Goal: Register for event/course

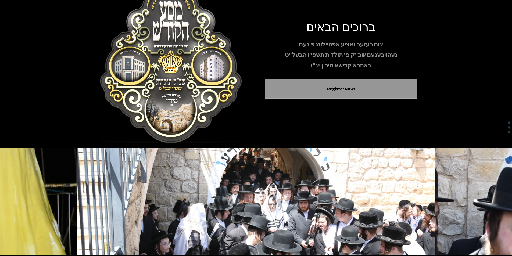
scroll to position [44, 0]
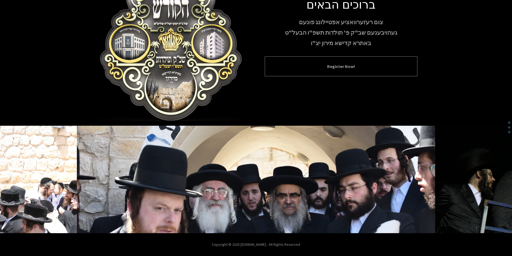
click at [326, 72] on div "Register Now!" at bounding box center [341, 66] width 153 height 20
click at [325, 68] on button "Register Now!" at bounding box center [341, 66] width 139 height 6
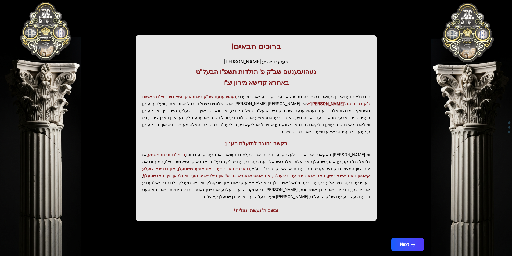
scroll to position [55, 0]
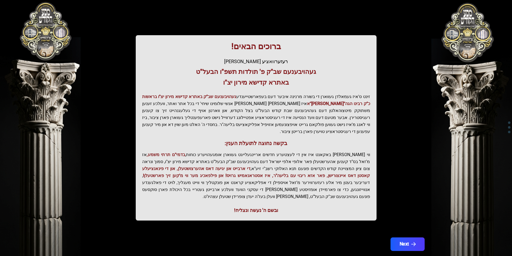
click at [404, 238] on button "Next" at bounding box center [407, 244] width 34 height 13
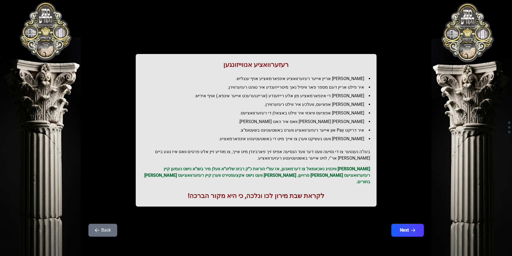
scroll to position [0, 0]
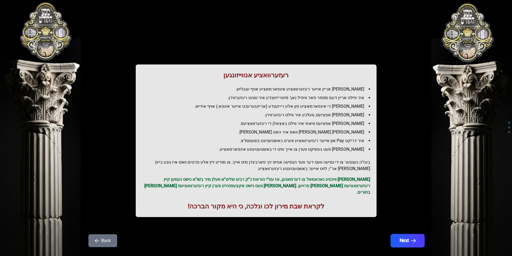
click at [408, 234] on button "Next" at bounding box center [407, 240] width 34 height 13
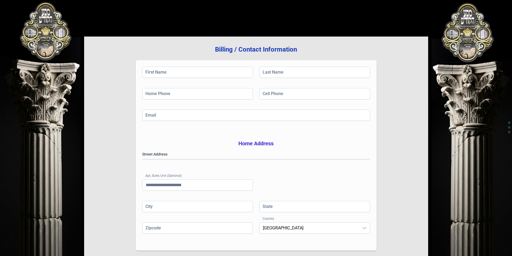
scroll to position [77, 0]
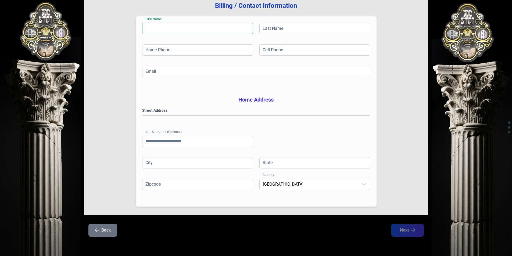
click at [176, 23] on input "First Name" at bounding box center [197, 28] width 111 height 11
type input "*"
click at [281, 23] on input "Last Name" at bounding box center [314, 28] width 111 height 11
type input "*"
click at [152, 23] on input "*" at bounding box center [197, 28] width 111 height 11
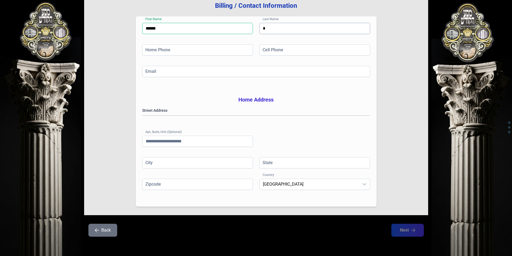
type input "******"
click at [269, 23] on input "*" at bounding box center [314, 28] width 111 height 11
type input "*****"
click at [160, 44] on input "Home Phone" at bounding box center [197, 49] width 111 height 11
type input "**********"
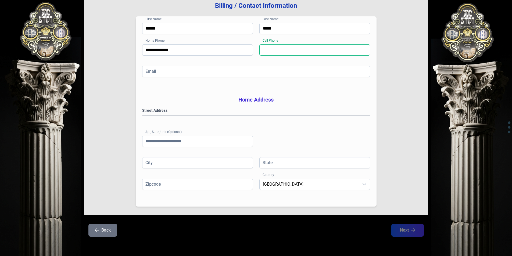
click at [284, 44] on input "Cell Phone" at bounding box center [314, 49] width 111 height 11
type input "**********"
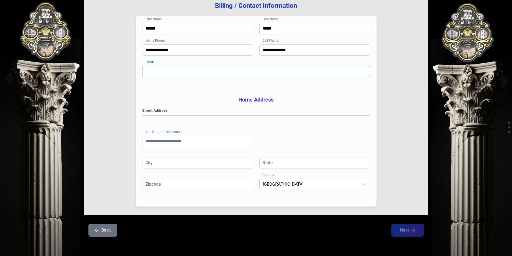
click at [263, 66] on input "Email" at bounding box center [256, 71] width 228 height 11
click at [149, 66] on input "**********" at bounding box center [256, 71] width 228 height 11
type input "**********"
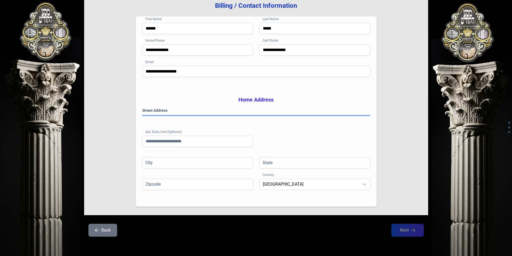
click at [143, 116] on gmp-place-autocomplete at bounding box center [143, 116] width 0 height 0
type input "**********"
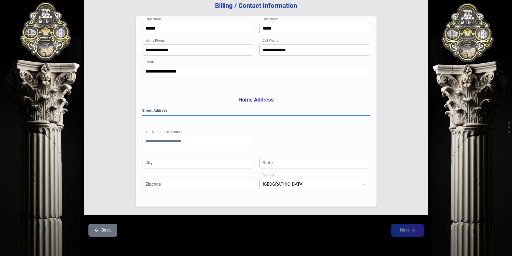
type input "**"
type input "*********"
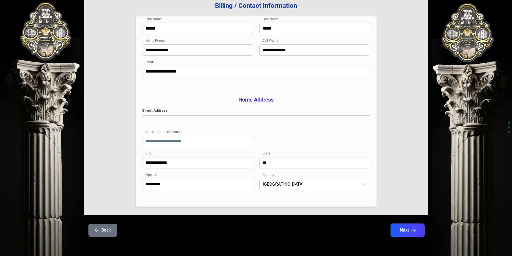
click at [415, 231] on icon "button" at bounding box center [413, 230] width 5 height 5
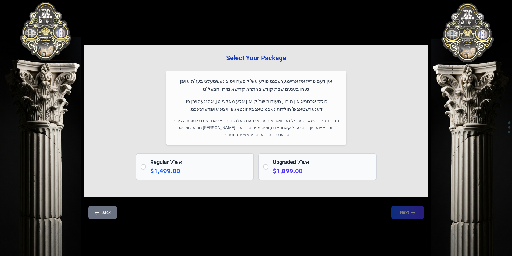
scroll to position [0, 0]
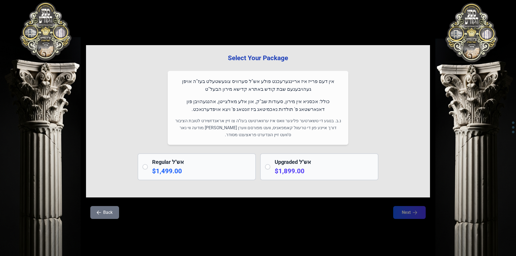
click at [163, 160] on h2 "Regular אש"ל" at bounding box center [201, 162] width 99 height 8
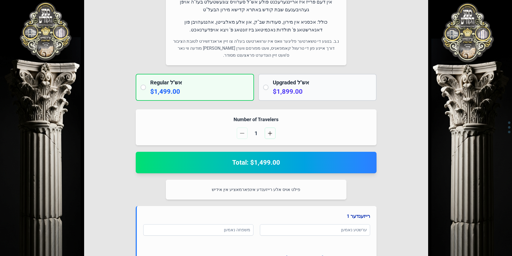
scroll to position [81, 0]
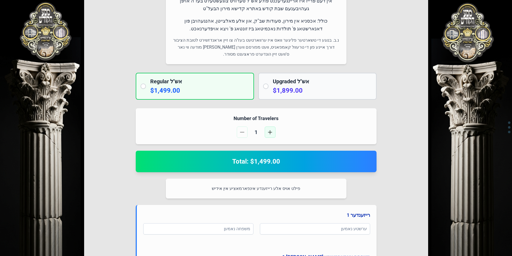
click at [269, 132] on span "button" at bounding box center [270, 132] width 4 height 4
click at [244, 136] on button "button" at bounding box center [242, 132] width 11 height 11
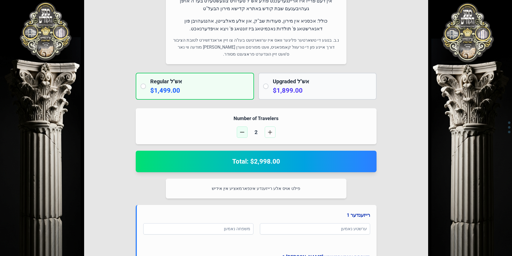
click at [244, 136] on button "button" at bounding box center [242, 132] width 11 height 11
drag, startPoint x: 265, startPoint y: 76, endPoint x: 265, endPoint y: 83, distance: 6.7
click at [265, 77] on div "Upgraded אש"ל $1,899.00" at bounding box center [317, 86] width 118 height 27
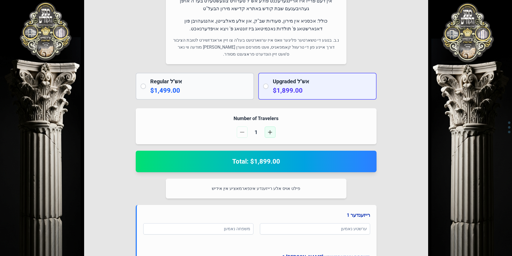
click at [269, 131] on span "button" at bounding box center [270, 132] width 4 height 4
click at [241, 135] on button "button" at bounding box center [242, 132] width 11 height 11
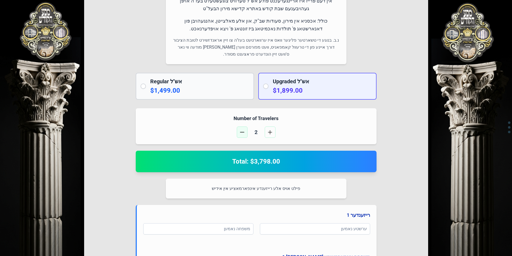
click at [241, 135] on button "button" at bounding box center [242, 132] width 11 height 11
click at [182, 92] on p "$1,499.00" at bounding box center [199, 90] width 99 height 9
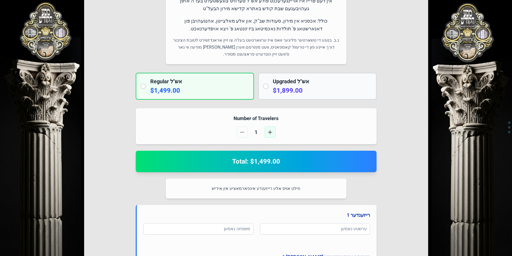
click at [267, 133] on button "button" at bounding box center [270, 132] width 11 height 11
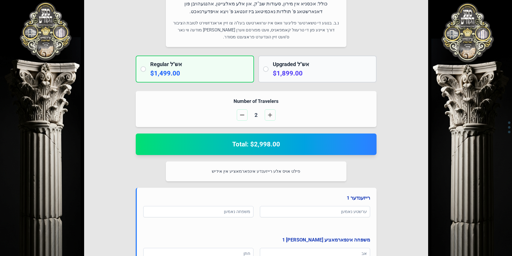
scroll to position [108, 0]
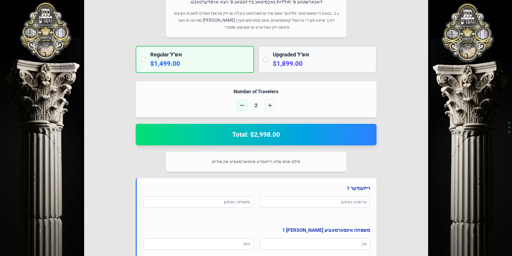
click at [241, 104] on span "button" at bounding box center [242, 105] width 4 height 4
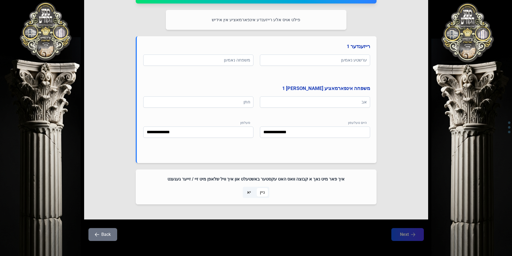
scroll to position [254, 0]
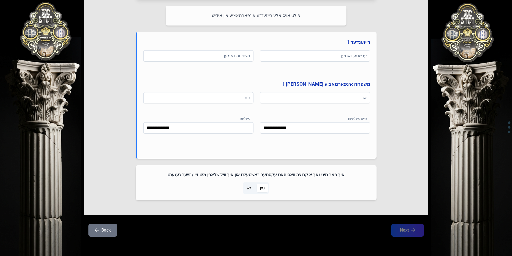
click at [249, 186] on span "יא" at bounding box center [249, 188] width 4 height 6
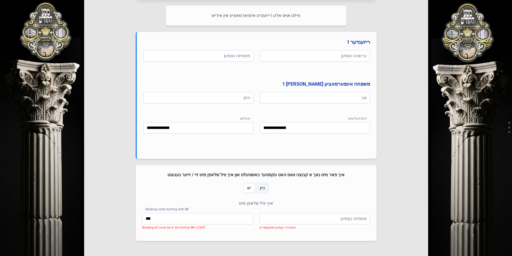
click at [264, 187] on span "ניין" at bounding box center [262, 188] width 5 height 6
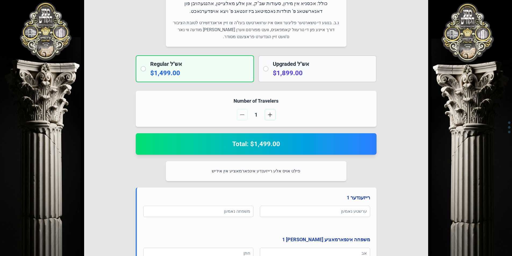
scroll to position [66, 0]
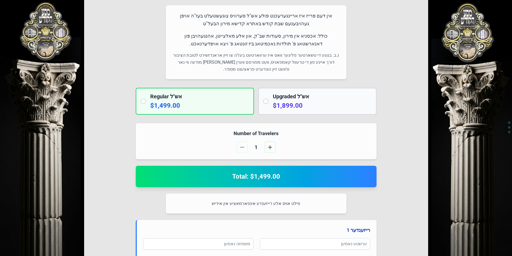
click at [274, 93] on h2 "Upgraded אש"ל" at bounding box center [322, 97] width 99 height 8
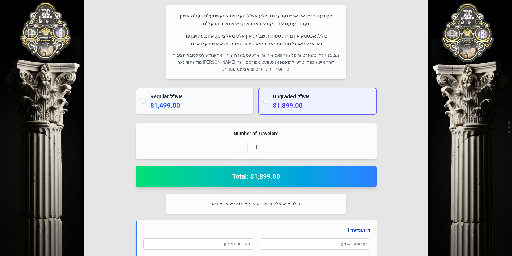
click at [232, 95] on h2 "Regular אש"ל" at bounding box center [199, 97] width 99 height 8
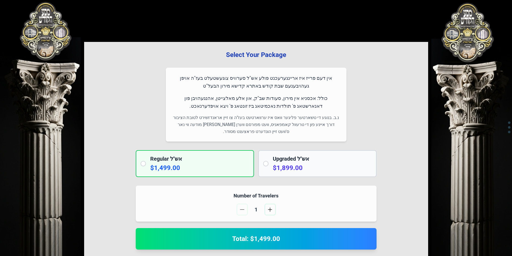
scroll to position [0, 0]
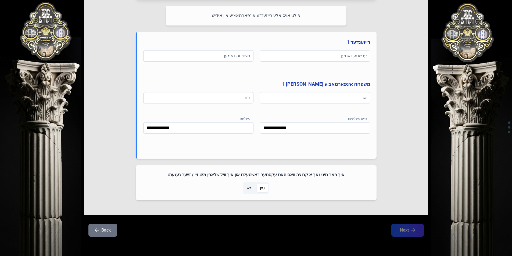
click at [103, 231] on button "Back" at bounding box center [102, 230] width 29 height 13
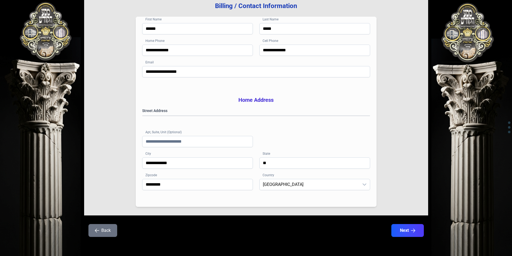
scroll to position [77, 0]
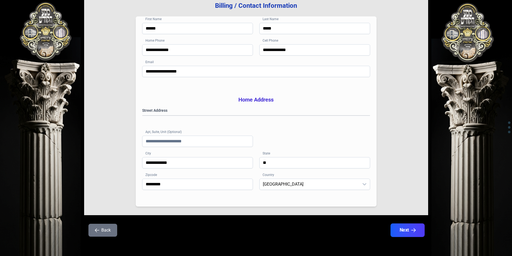
click at [416, 230] on button "Next" at bounding box center [407, 230] width 34 height 13
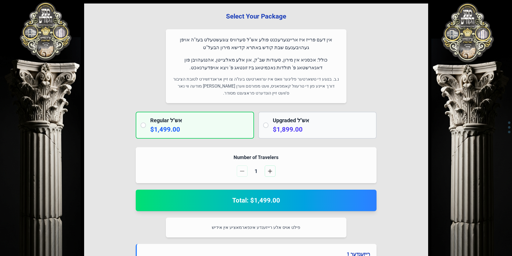
scroll to position [108, 0]
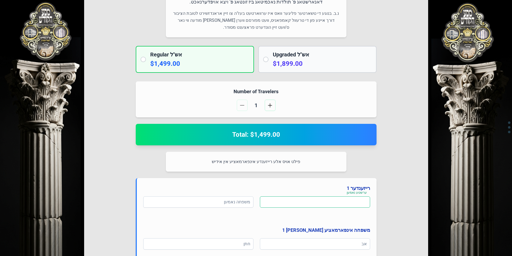
click at [270, 207] on input at bounding box center [315, 202] width 110 height 11
type input "*****"
click at [244, 201] on input at bounding box center [198, 202] width 110 height 11
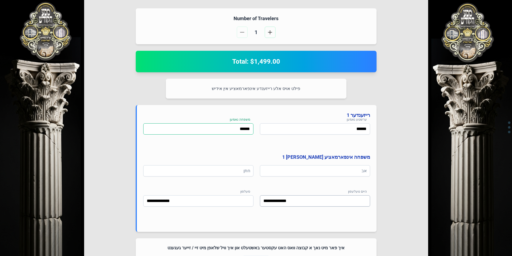
scroll to position [188, 0]
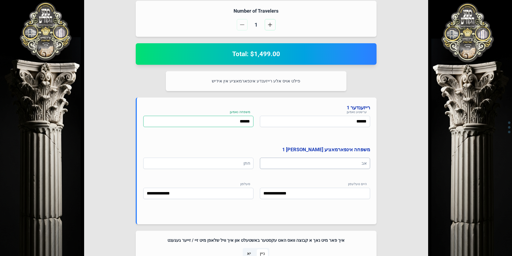
type input "******"
click at [289, 160] on input at bounding box center [315, 163] width 110 height 11
type input "*******"
click at [236, 164] on input at bounding box center [198, 163] width 110 height 11
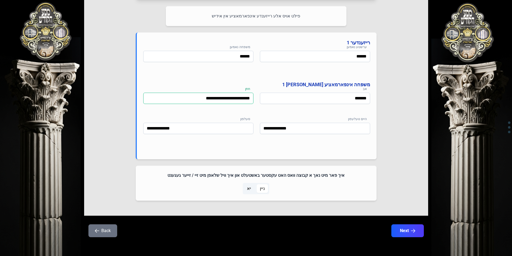
scroll to position [254, 0]
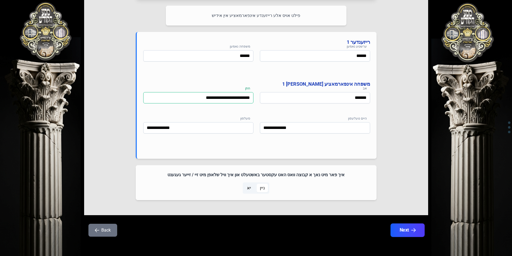
type input "**********"
click at [402, 228] on button "Next" at bounding box center [407, 230] width 34 height 13
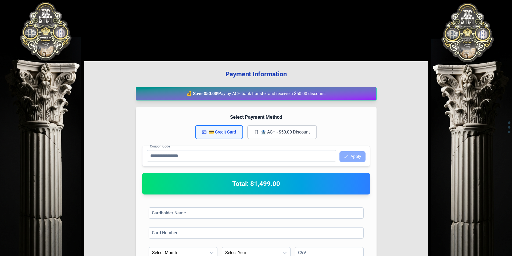
scroll to position [27, 0]
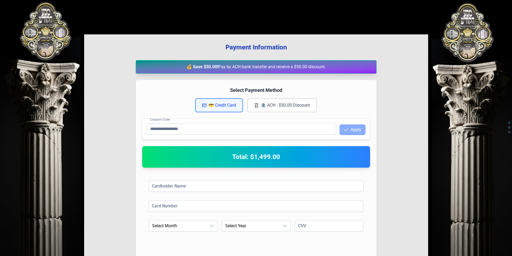
click at [284, 106] on button "🏦 ACH - $50.00 Discount" at bounding box center [282, 105] width 70 height 14
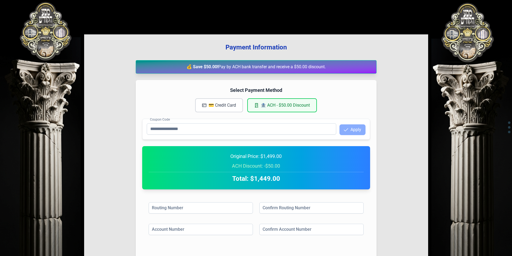
click at [205, 108] on button "💳 Credit Card" at bounding box center [219, 105] width 48 height 14
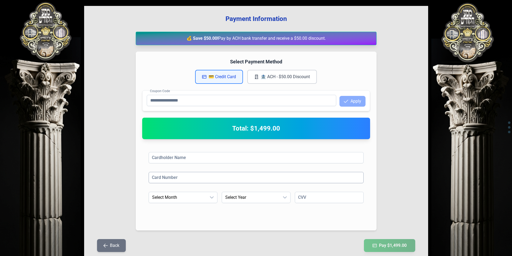
scroll to position [79, 0]
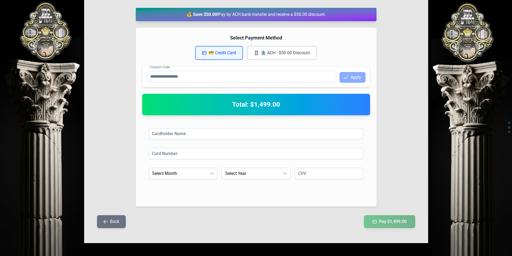
click at [278, 50] on button "🏦 ACH - $50.00 Discount" at bounding box center [282, 53] width 70 height 14
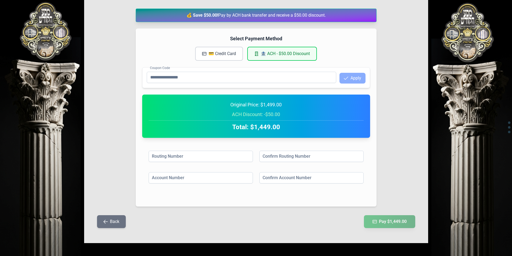
click at [236, 58] on button "💳 Credit Card" at bounding box center [219, 54] width 48 height 14
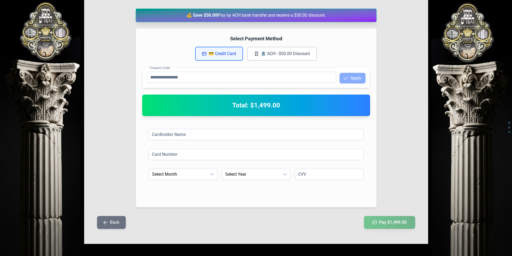
click at [107, 221] on icon "button" at bounding box center [106, 222] width 4 height 4
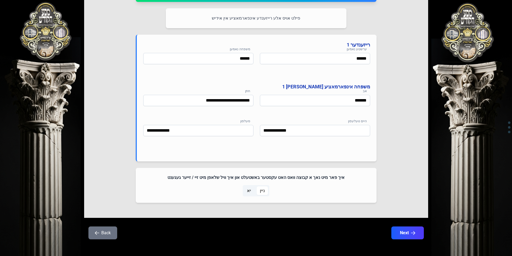
scroll to position [254, 0]
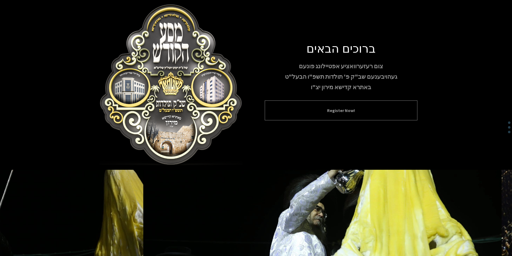
click at [295, 104] on div "Register Now!" at bounding box center [341, 111] width 153 height 20
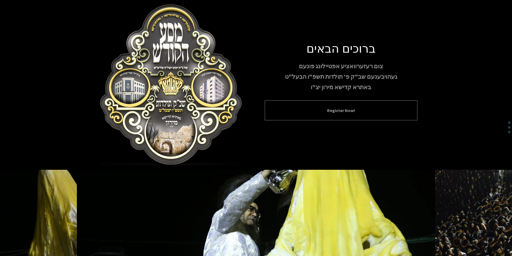
click at [299, 107] on button "Register Now!" at bounding box center [341, 110] width 139 height 6
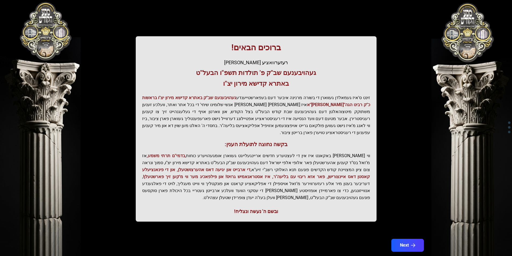
scroll to position [55, 0]
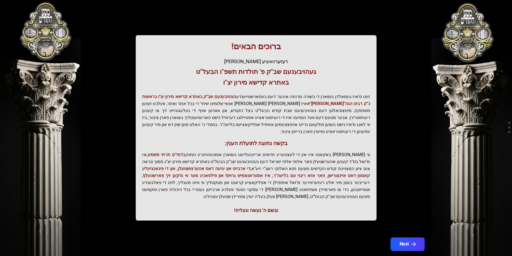
click at [415, 242] on icon "button" at bounding box center [413, 244] width 5 height 5
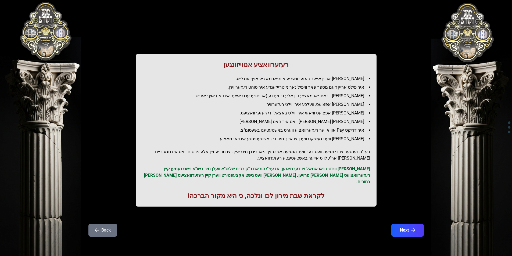
scroll to position [0, 0]
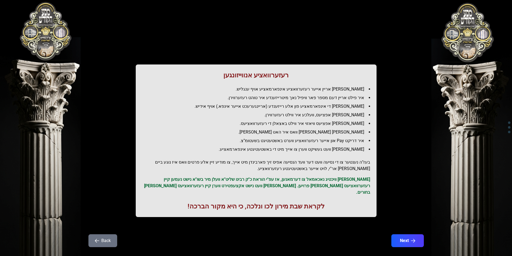
click at [415, 234] on button "Next" at bounding box center [408, 240] width 33 height 13
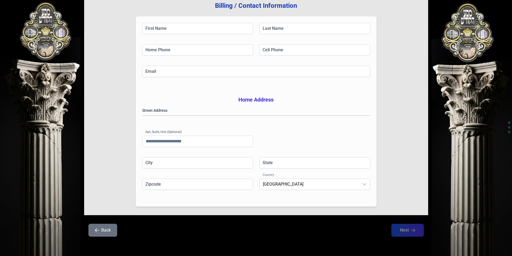
scroll to position [77, 0]
